Goal: Task Accomplishment & Management: Manage account settings

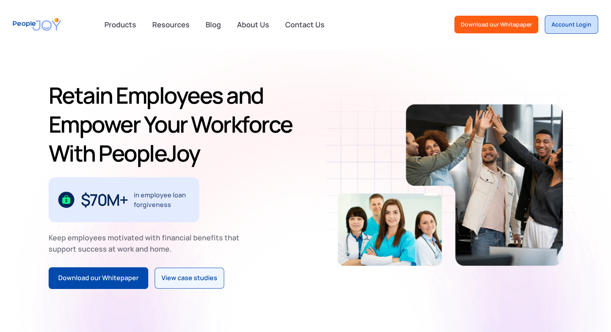
click at [572, 26] on div "Account Login" at bounding box center [571, 24] width 40 height 8
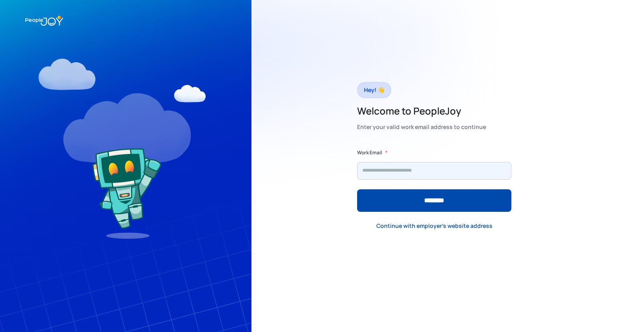
click at [411, 174] on input "Form" at bounding box center [434, 171] width 154 height 18
